Goal: Find specific page/section: Find specific page/section

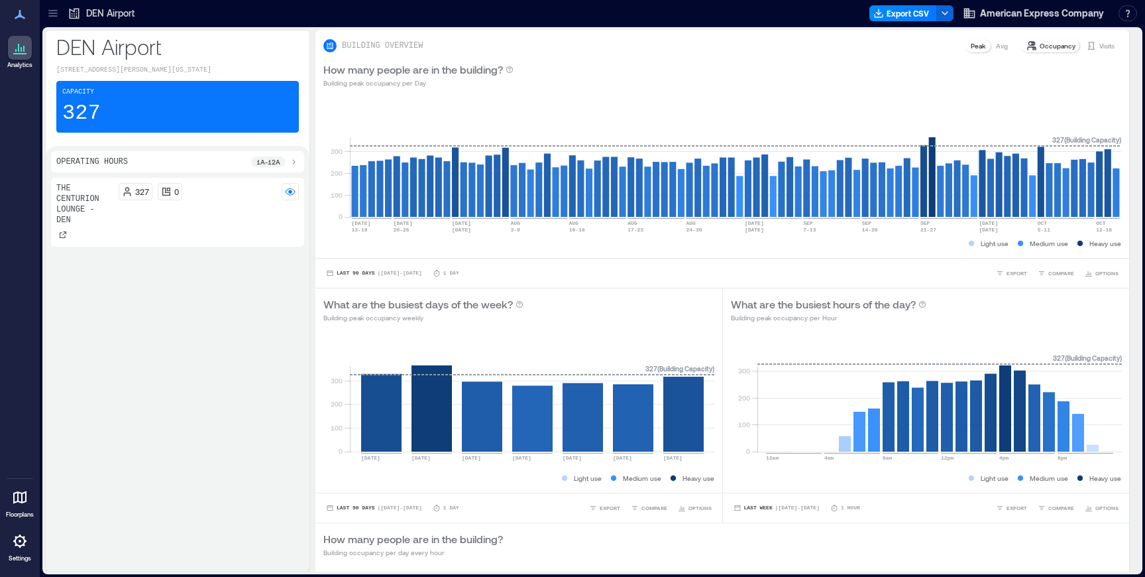
click at [107, 13] on p "DEN Airport" at bounding box center [110, 13] width 48 height 13
click at [53, 13] on icon at bounding box center [52, 13] width 13 height 13
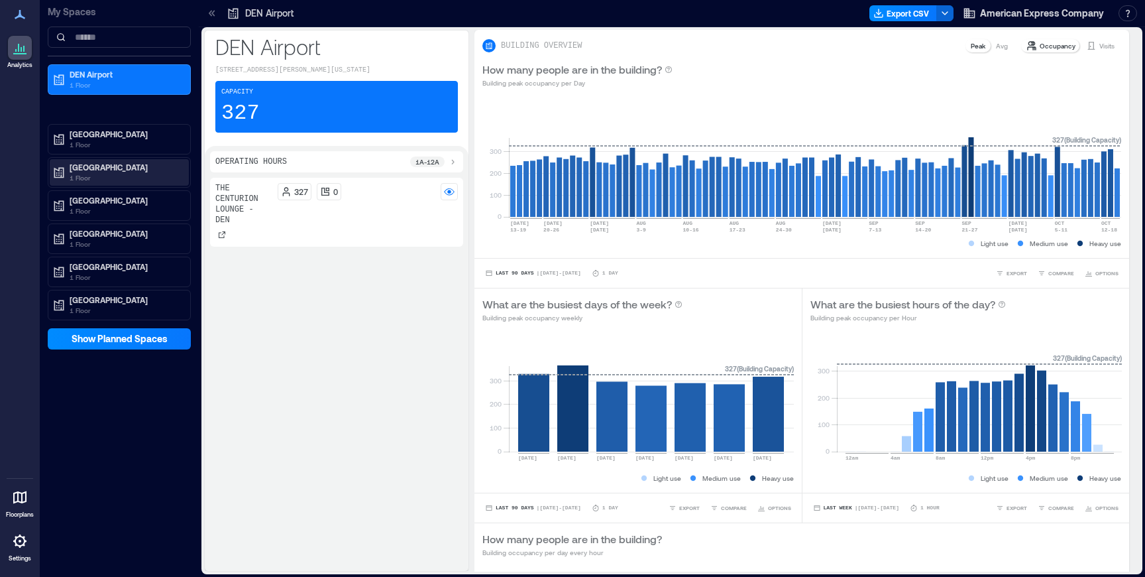
click at [98, 163] on p "[GEOGRAPHIC_DATA]" at bounding box center [125, 167] width 111 height 11
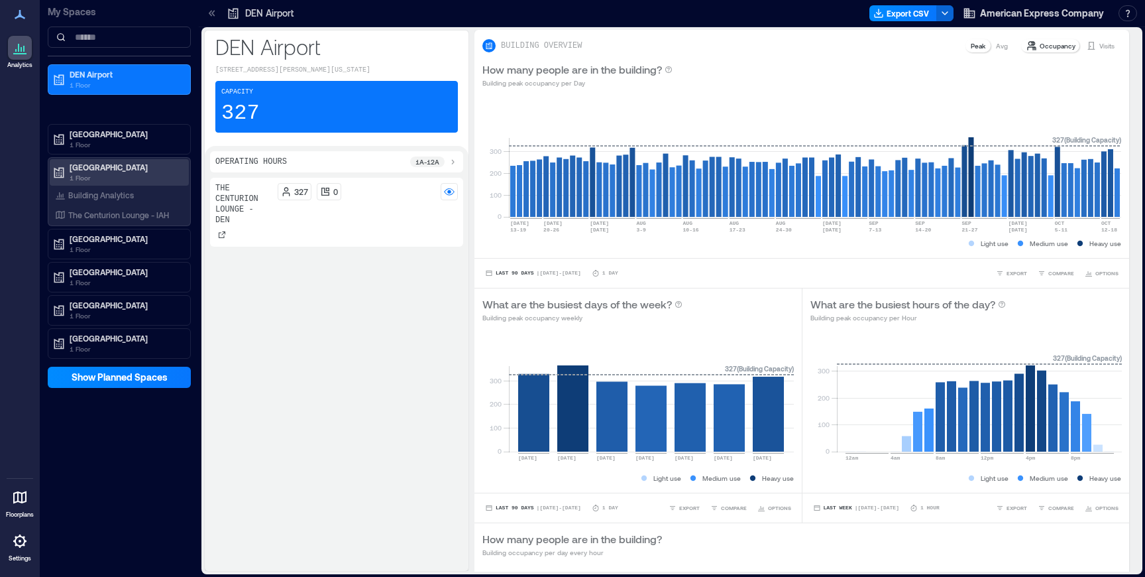
click at [131, 174] on p "1 Floor" at bounding box center [125, 177] width 111 height 11
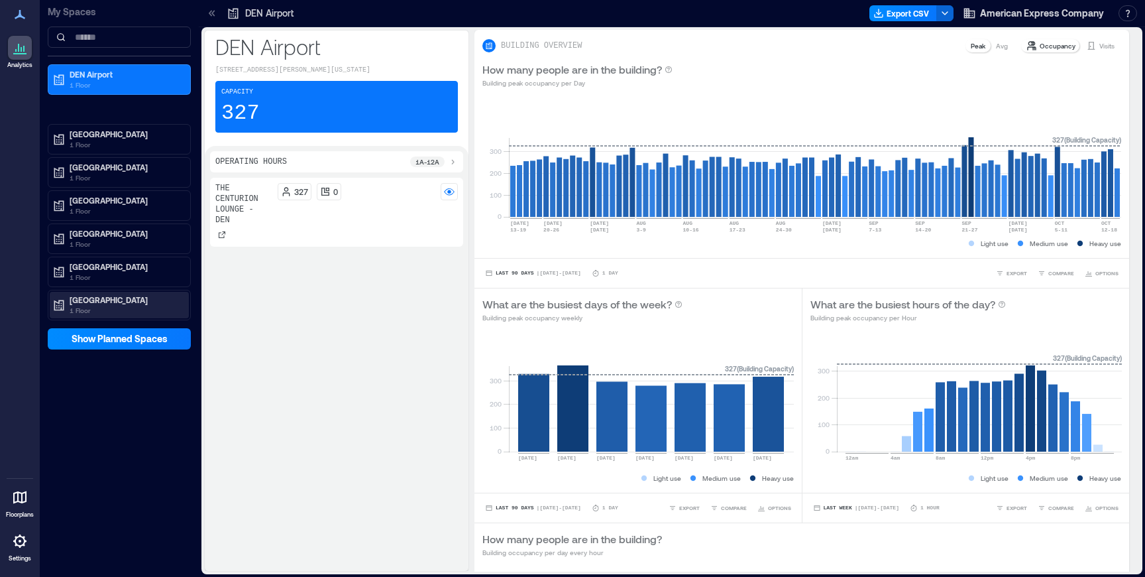
click at [101, 312] on p "1 Floor" at bounding box center [125, 310] width 111 height 11
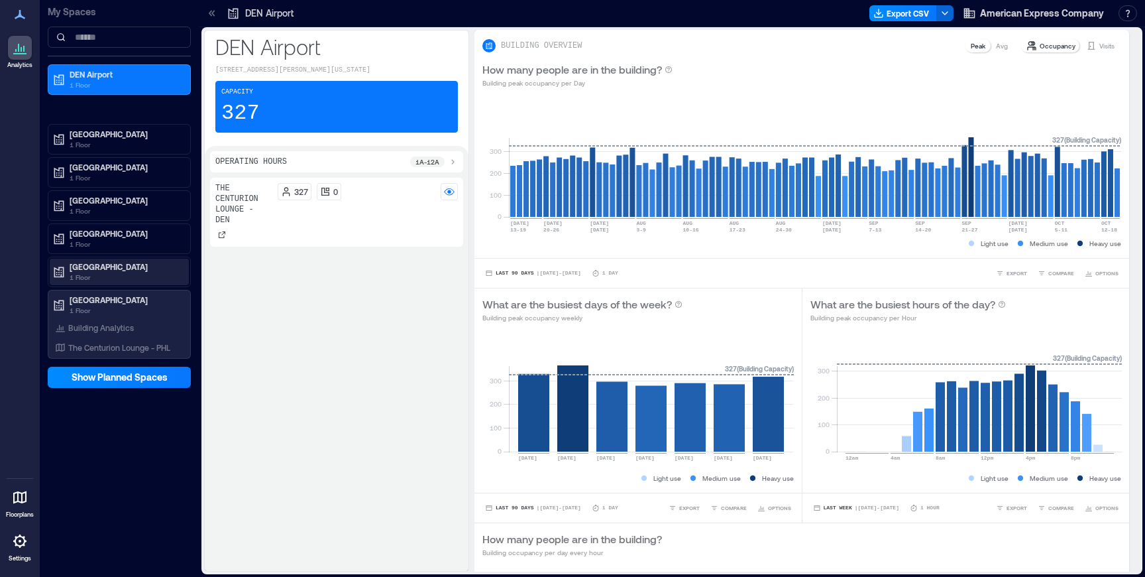
click at [107, 262] on p "[GEOGRAPHIC_DATA]" at bounding box center [125, 266] width 111 height 11
